Goal: Complete application form

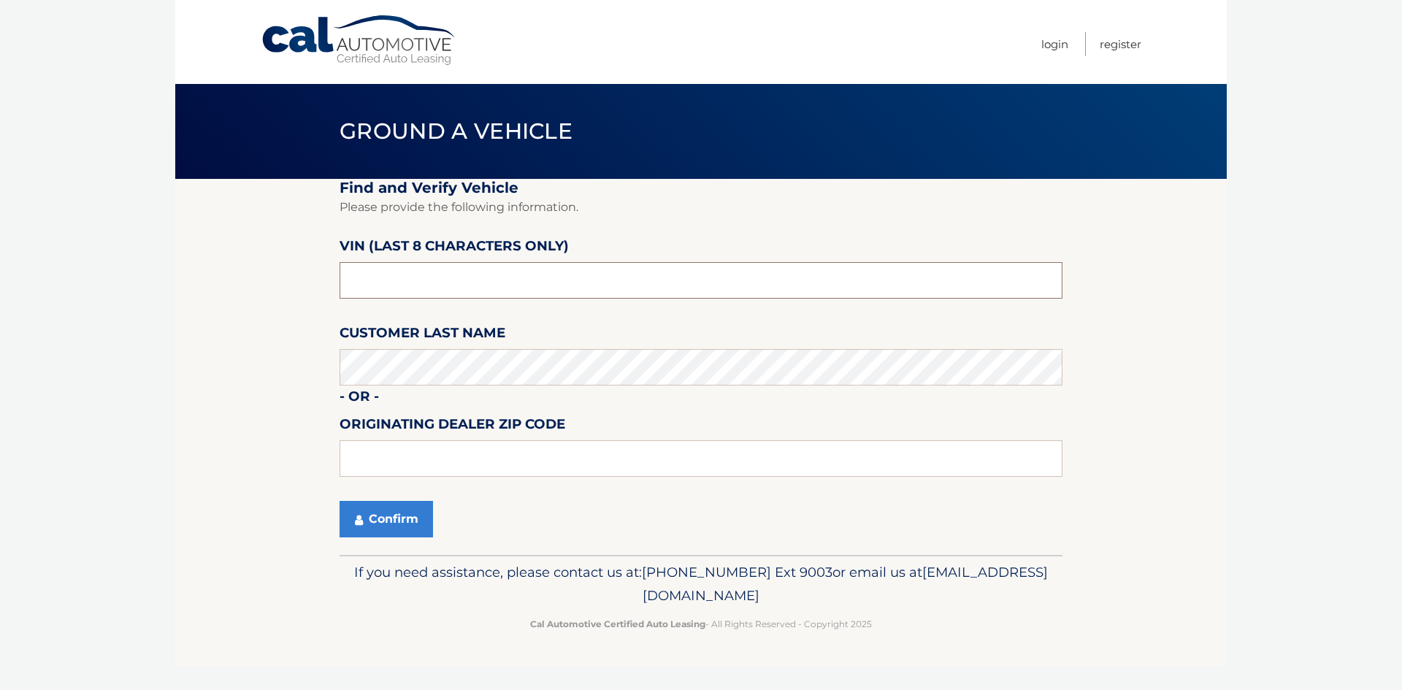
click at [513, 278] on input "text" at bounding box center [700, 280] width 723 height 37
type input "pc638619"
click at [537, 513] on div "Confirm" at bounding box center [700, 519] width 723 height 37
click at [410, 505] on button "Confirm" at bounding box center [385, 519] width 93 height 37
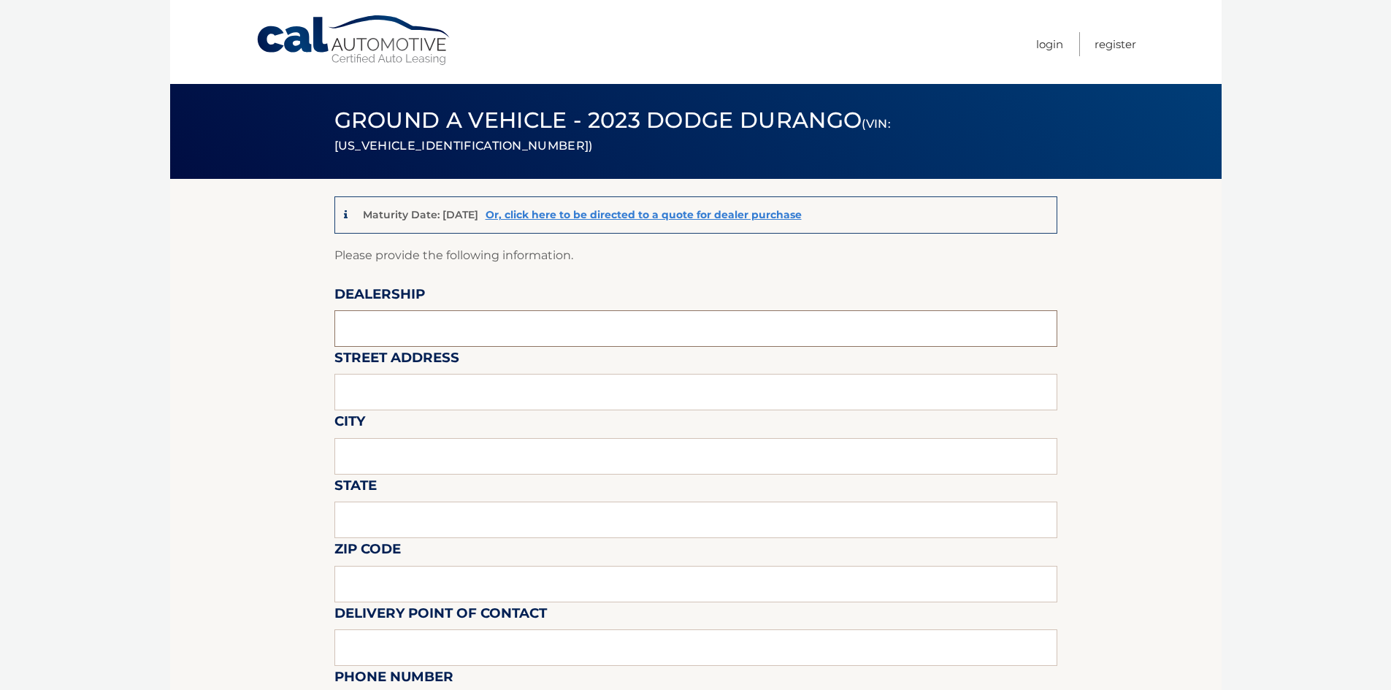
click at [387, 318] on input "text" at bounding box center [695, 328] width 723 height 37
drag, startPoint x: 370, startPoint y: 248, endPoint x: 618, endPoint y: 255, distance: 247.6
click at [618, 255] on p "Please provide the following information." at bounding box center [695, 255] width 723 height 20
click at [599, 218] on link "Or, click here to be directed to a quote for dealer purchase" at bounding box center [644, 214] width 316 height 13
